Goal: Task Accomplishment & Management: Complete application form

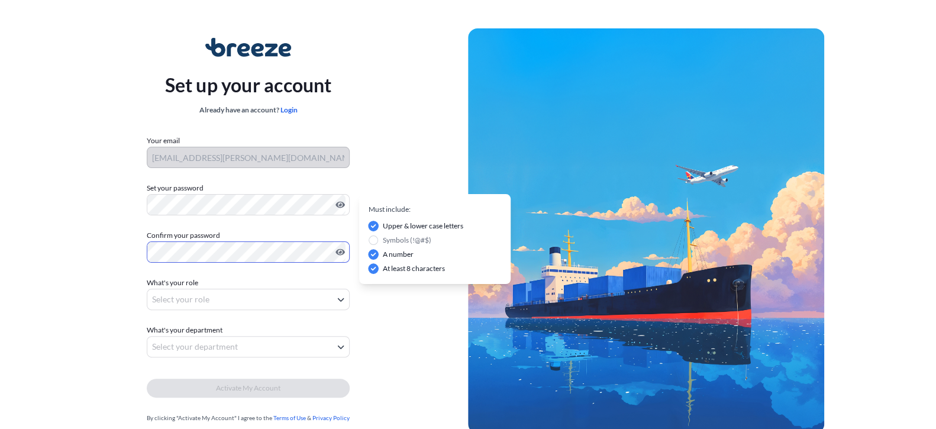
click at [192, 298] on body "Set up your account Already have an account? Login Your email [PERSON_NAME][EMA…" at bounding box center [468, 236] width 936 height 473
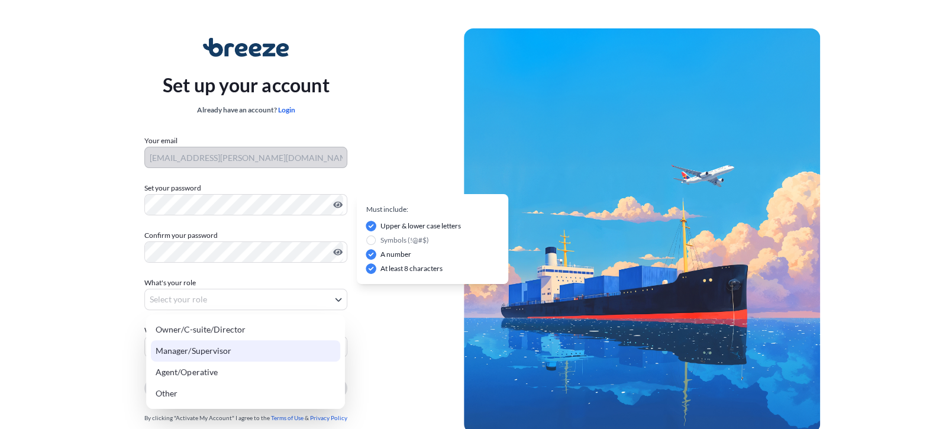
click at [221, 350] on div "Manager/Supervisor" at bounding box center [245, 350] width 189 height 21
select select "manager/supervisor"
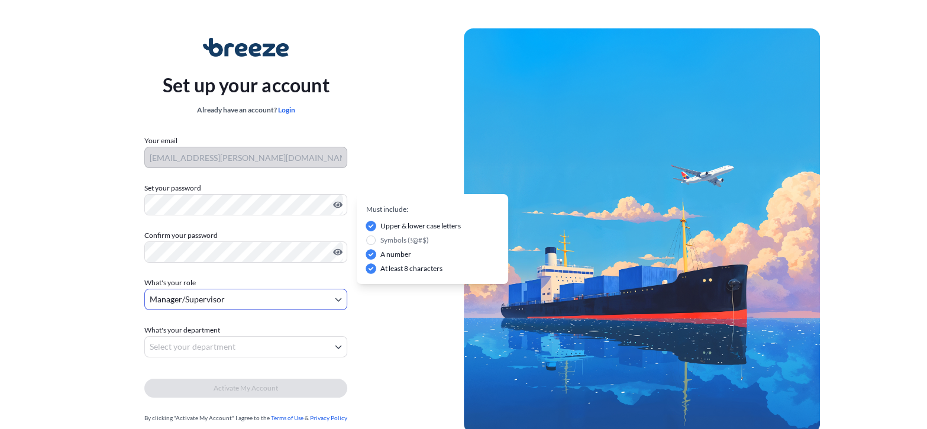
click at [196, 350] on body "Set up your account Already have an account? Login Your email [PERSON_NAME][EMA…" at bounding box center [463, 236] width 927 height 473
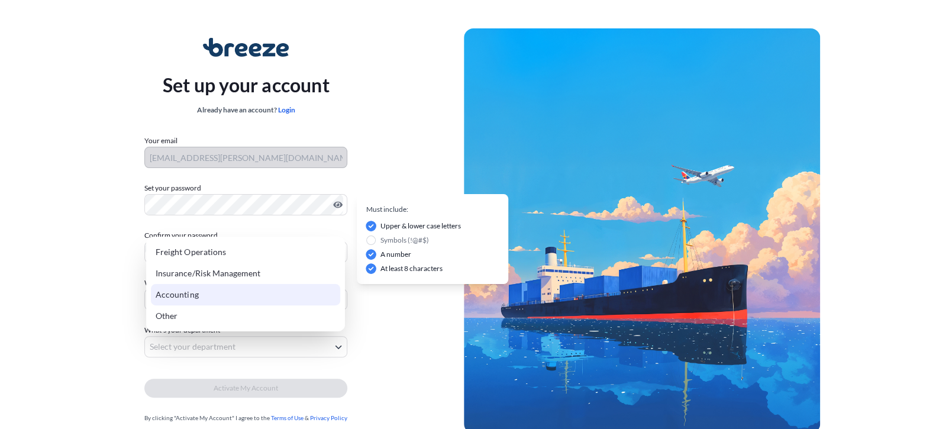
click at [182, 296] on div "Accounting" at bounding box center [245, 294] width 189 height 21
select select "accounting"
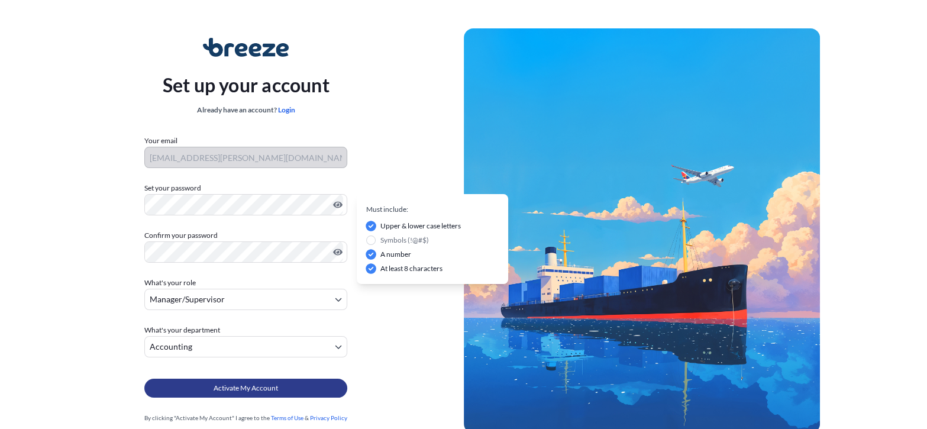
click at [236, 387] on span "Activate My Account" at bounding box center [246, 388] width 64 height 12
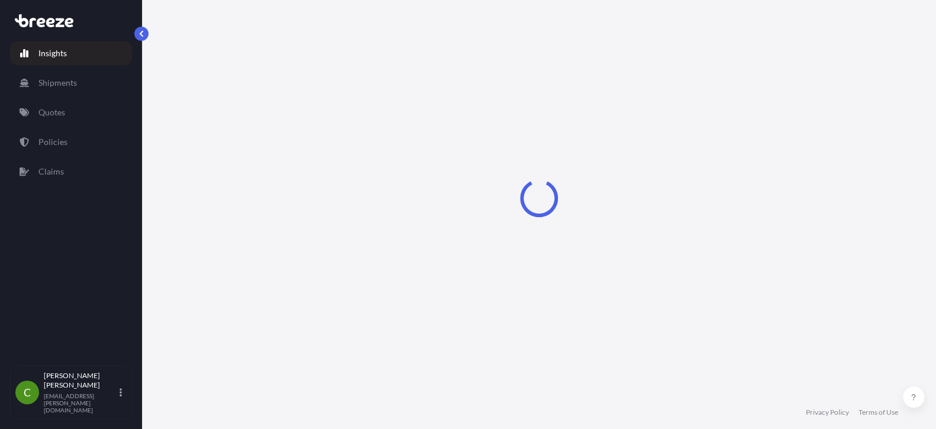
select select "2025"
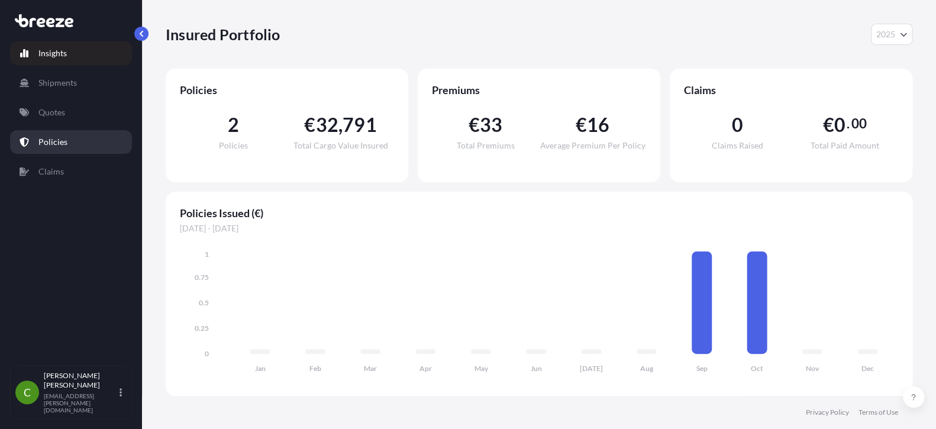
click at [65, 143] on p "Policies" at bounding box center [52, 142] width 29 height 12
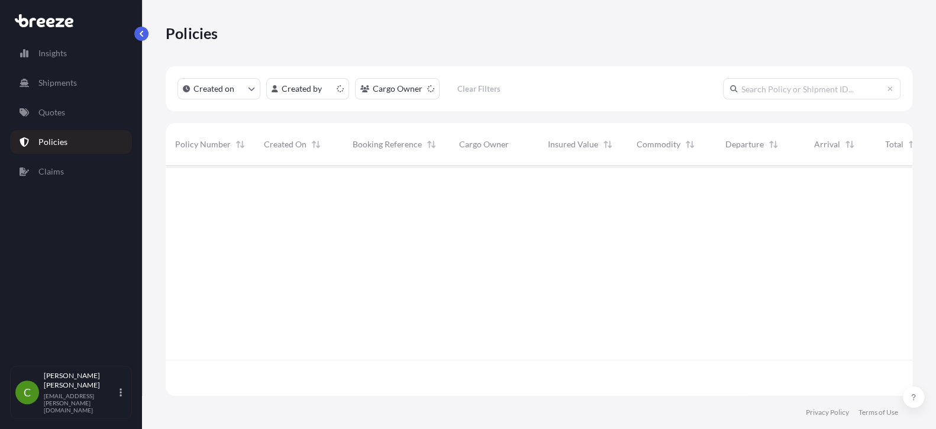
scroll to position [228, 738]
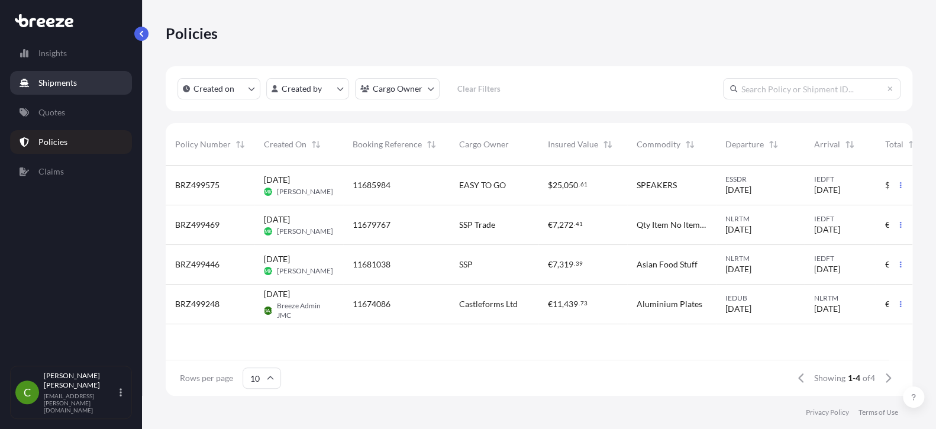
click at [92, 86] on link "Shipments" at bounding box center [71, 83] width 122 height 24
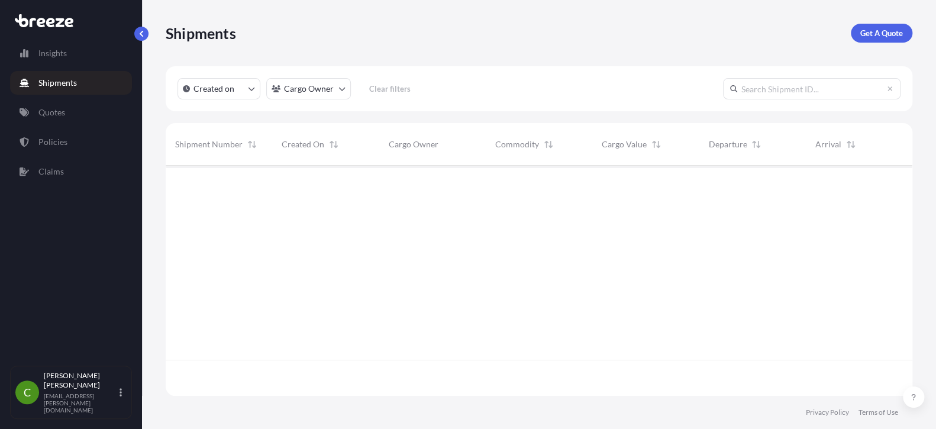
scroll to position [264, 738]
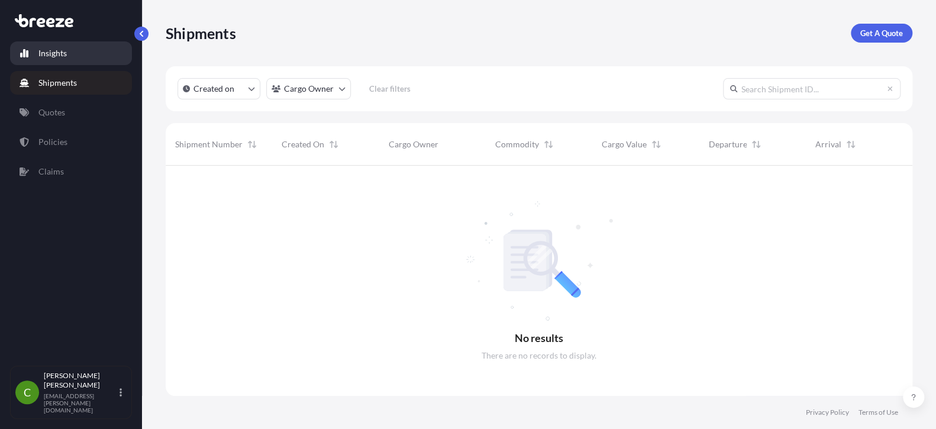
click at [41, 60] on link "Insights" at bounding box center [71, 53] width 122 height 24
select select "2025"
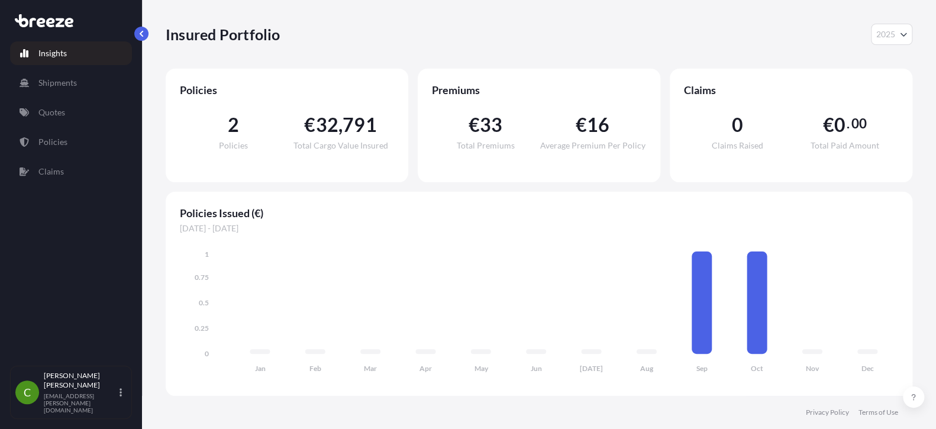
click at [228, 134] on span "2" at bounding box center [233, 124] width 11 height 19
